Goal: Task Accomplishment & Management: Complete application form

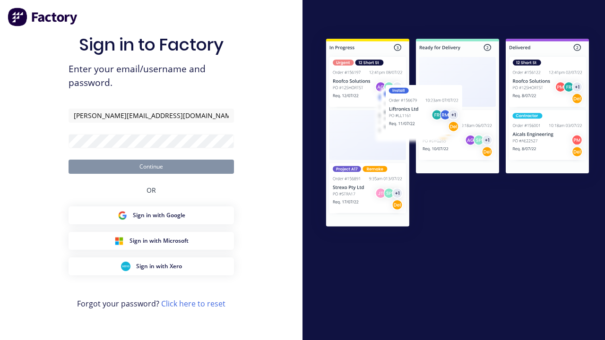
type input "[PERSON_NAME][EMAIL_ADDRESS][DOMAIN_NAME]"
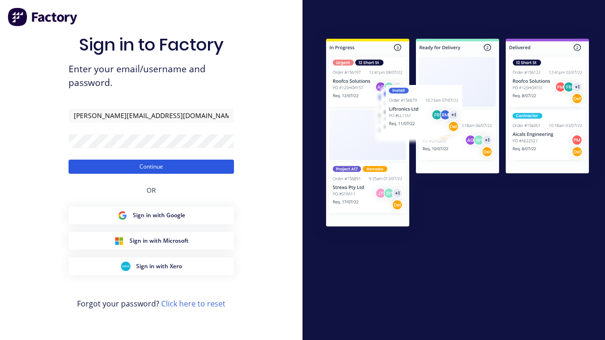
click at [151, 166] on button "Continue" at bounding box center [151, 167] width 165 height 14
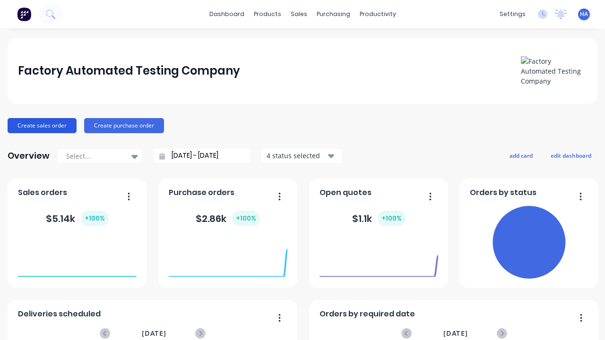
click at [42, 125] on button "Create sales order" at bounding box center [42, 125] width 69 height 15
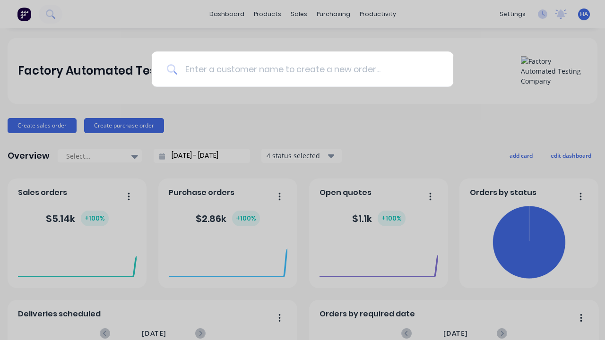
click at [307, 69] on input at bounding box center [307, 69] width 261 height 35
type input "123 Automation"
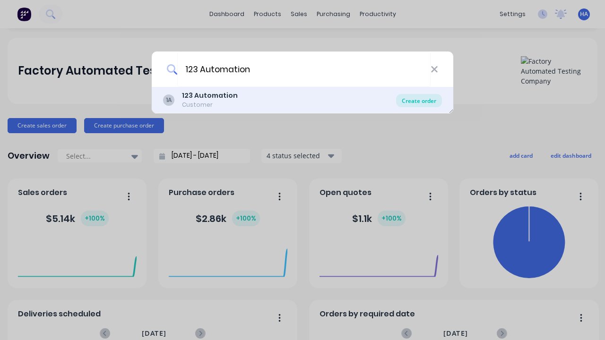
click at [419, 101] on div "Create order" at bounding box center [419, 100] width 46 height 13
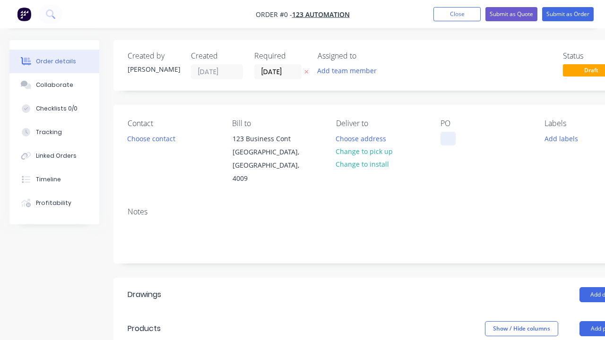
click at [448, 139] on div at bounding box center [448, 139] width 15 height 14
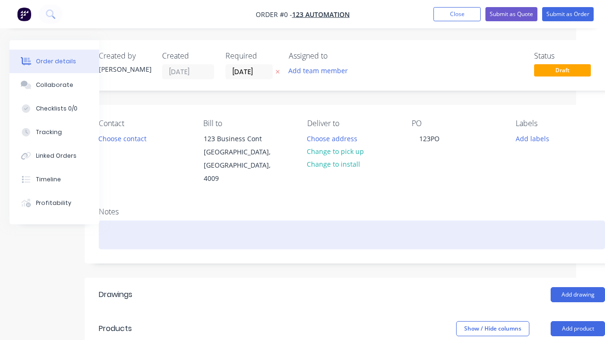
click at [352, 222] on div "Order details Collaborate Checklists 0/0 Tracking Linked Orders Timeline Profit…" at bounding box center [300, 329] width 658 height 579
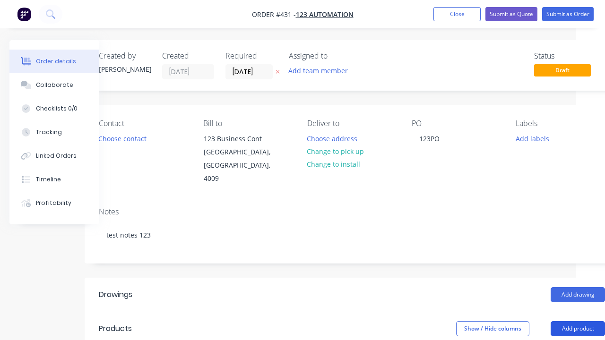
click at [578, 322] on button "Add product" at bounding box center [578, 329] width 54 height 15
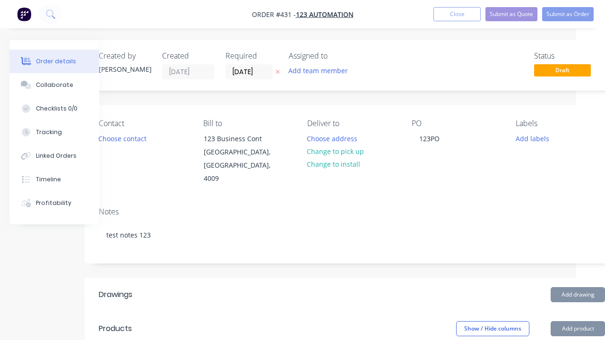
scroll to position [188, 29]
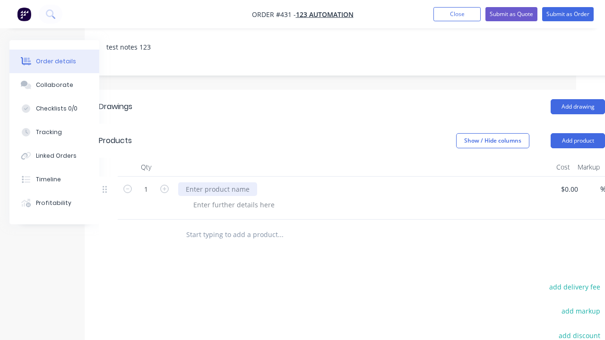
click at [218, 183] on div at bounding box center [217, 190] width 79 height 14
click at [234, 198] on div at bounding box center [234, 205] width 96 height 14
